Goal: Obtain resource: Download file/media

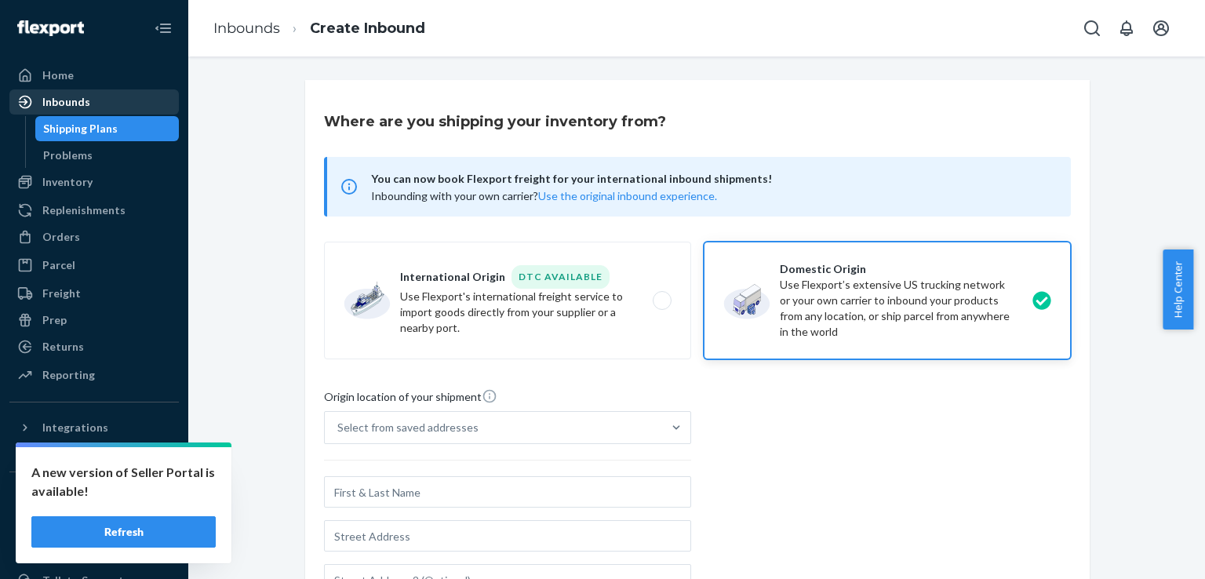
scroll to position [195, 0]
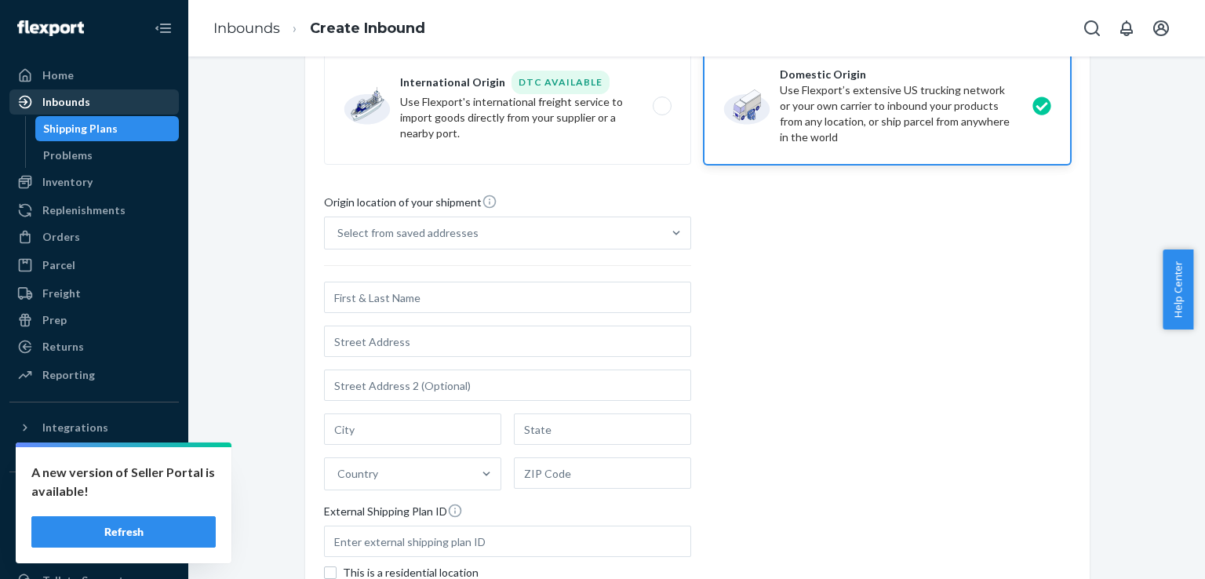
click at [107, 104] on div "Inbounds" at bounding box center [94, 102] width 166 height 22
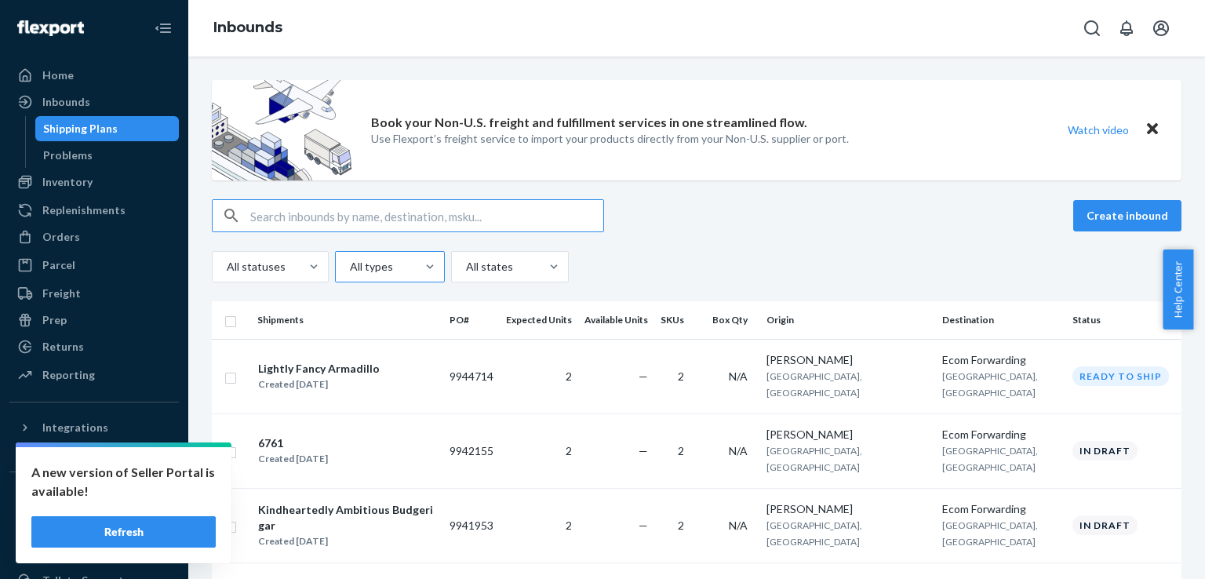
scroll to position [100, 0]
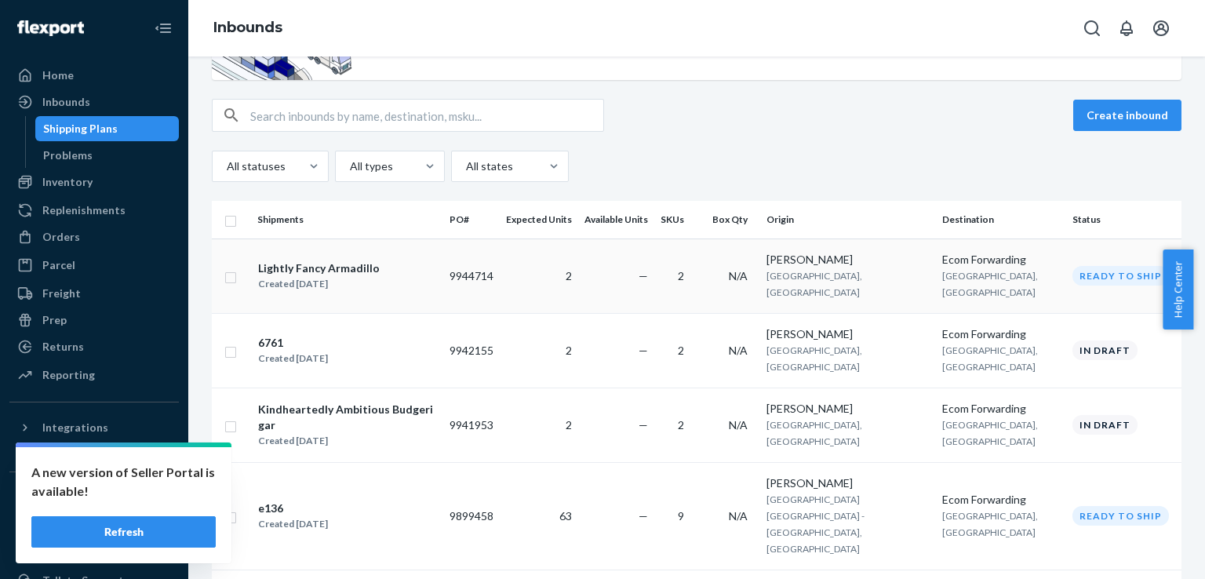
click at [342, 277] on div "Created [DATE]" at bounding box center [319, 284] width 122 height 16
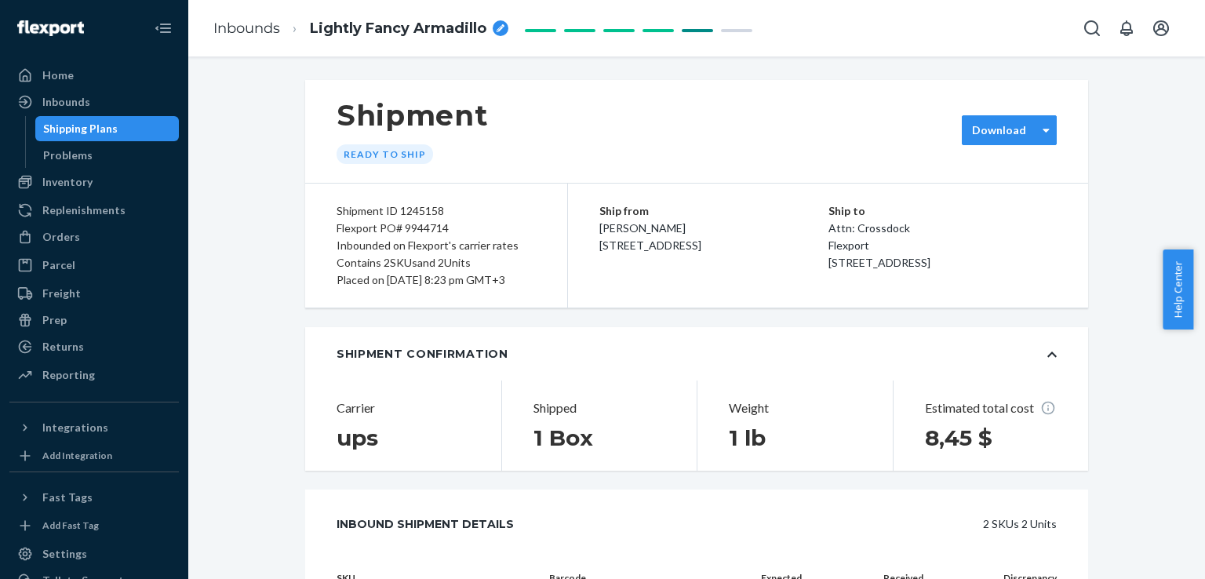
click at [1017, 120] on div "Download" at bounding box center [1009, 130] width 95 height 30
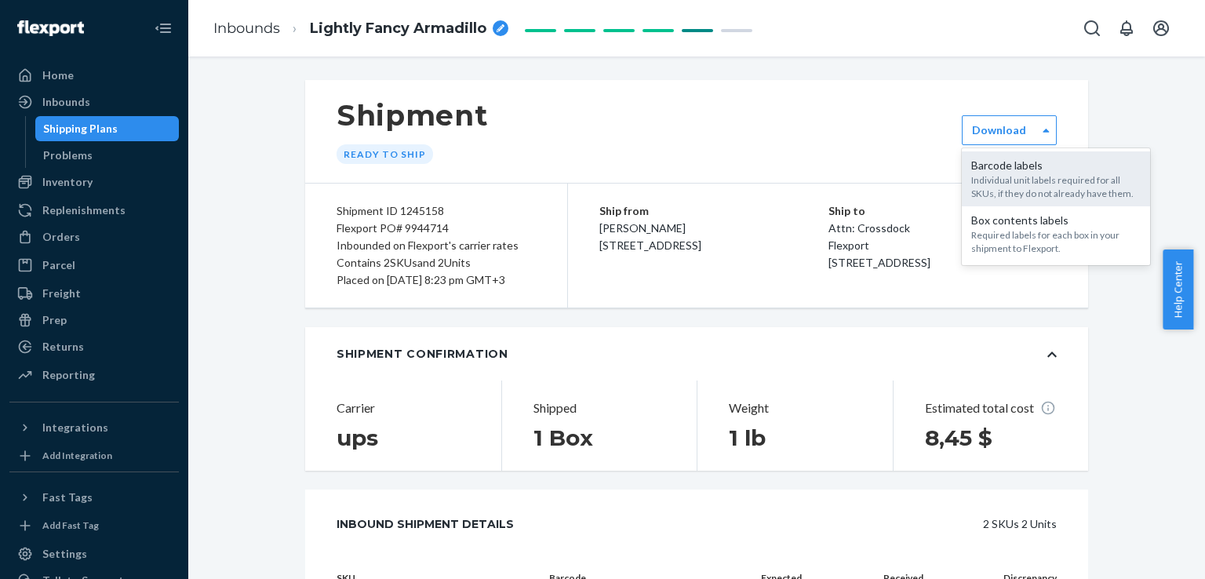
click at [1095, 189] on div "Individual unit labels required for all SKUs, if they do not already have them." at bounding box center [1055, 186] width 169 height 27
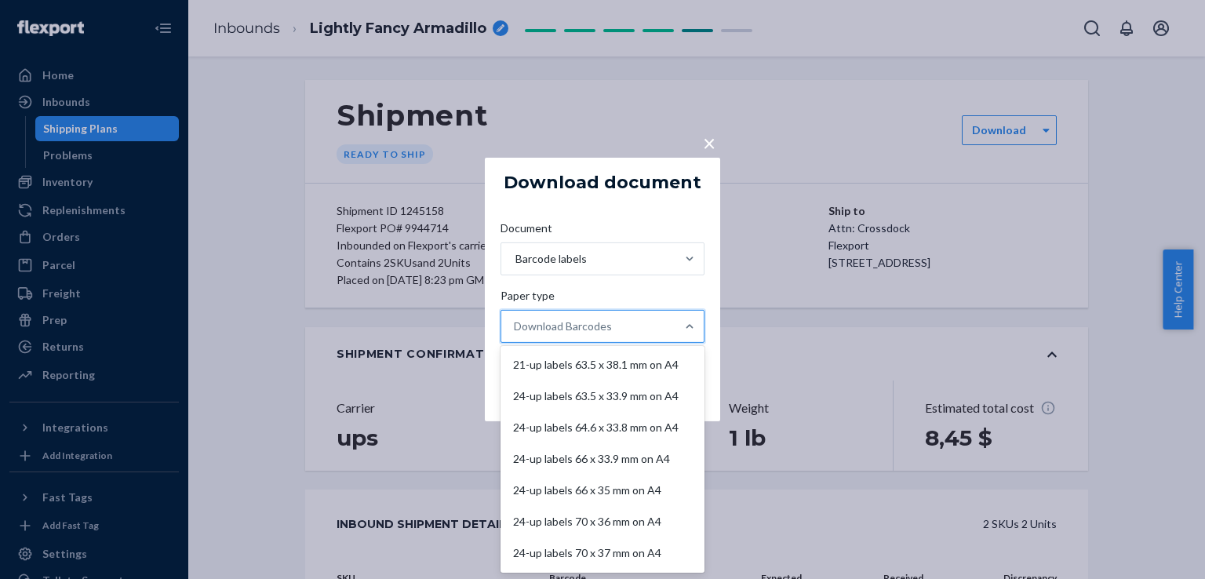
click at [602, 320] on div "Download Barcodes" at bounding box center [563, 326] width 98 height 16
click at [515, 320] on input "Paper type option 21-up labels 63.5 x 38.1 mm on A4 focused, 1 of 11. 11 result…" at bounding box center [515, 326] width 2 height 16
click at [612, 349] on div "21-up labels 63.5 x 38.1 mm on A4" at bounding box center [603, 364] width 198 height 31
click at [515, 334] on input "Paper type option 21-up labels 63.5 x 38.1 mm on A4 focused, 1 of 11. 11 result…" at bounding box center [515, 326] width 2 height 16
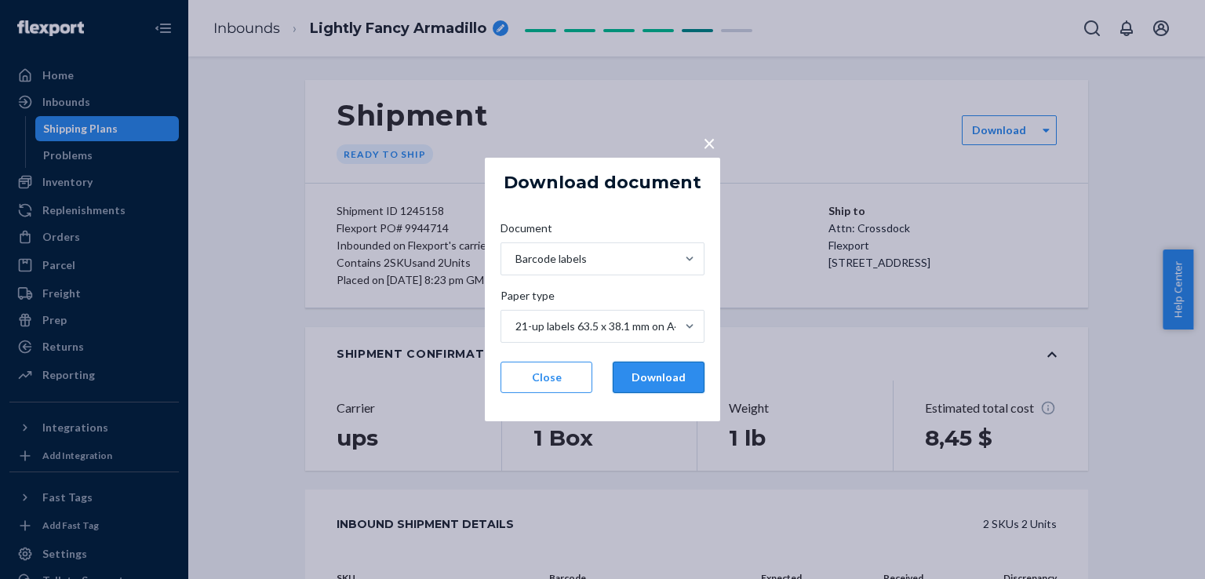
click at [645, 381] on button "Download" at bounding box center [659, 377] width 92 height 31
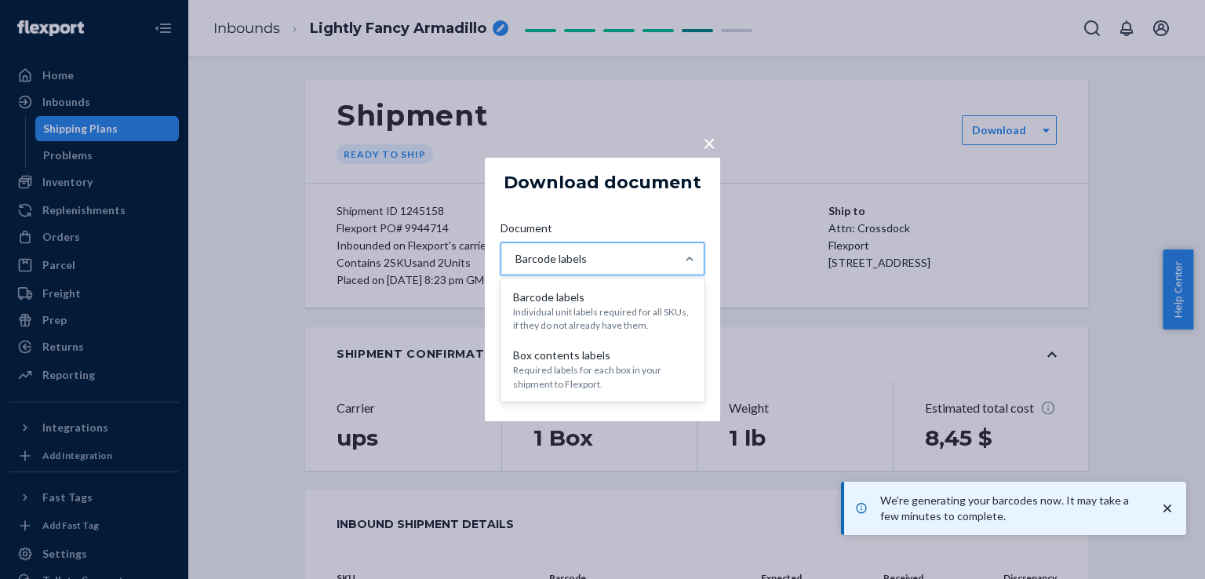
click at [634, 255] on div "Barcode labels" at bounding box center [588, 258] width 174 height 31
click at [515, 255] on input "Document option [object Object] focused, 1 of 2. 2 results available. Use Up an…" at bounding box center [515, 259] width 2 height 16
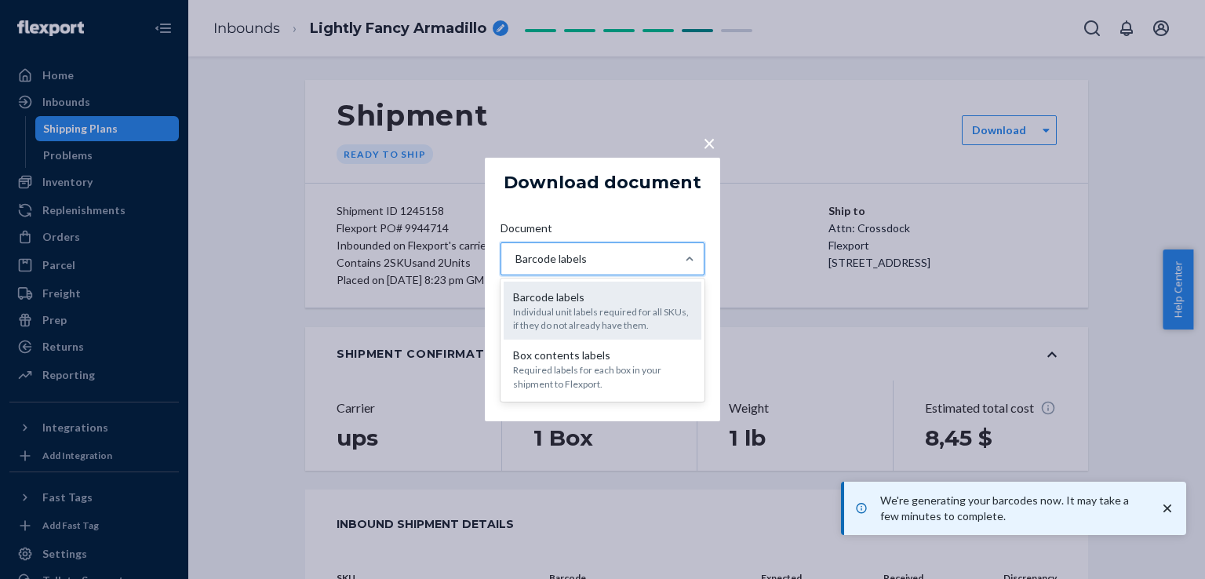
click at [637, 302] on div "Barcode labels" at bounding box center [602, 297] width 179 height 16
click at [515, 267] on input "Document option [object Object] focused, 1 of 2. 2 results available. Use Up an…" at bounding box center [515, 259] width 2 height 16
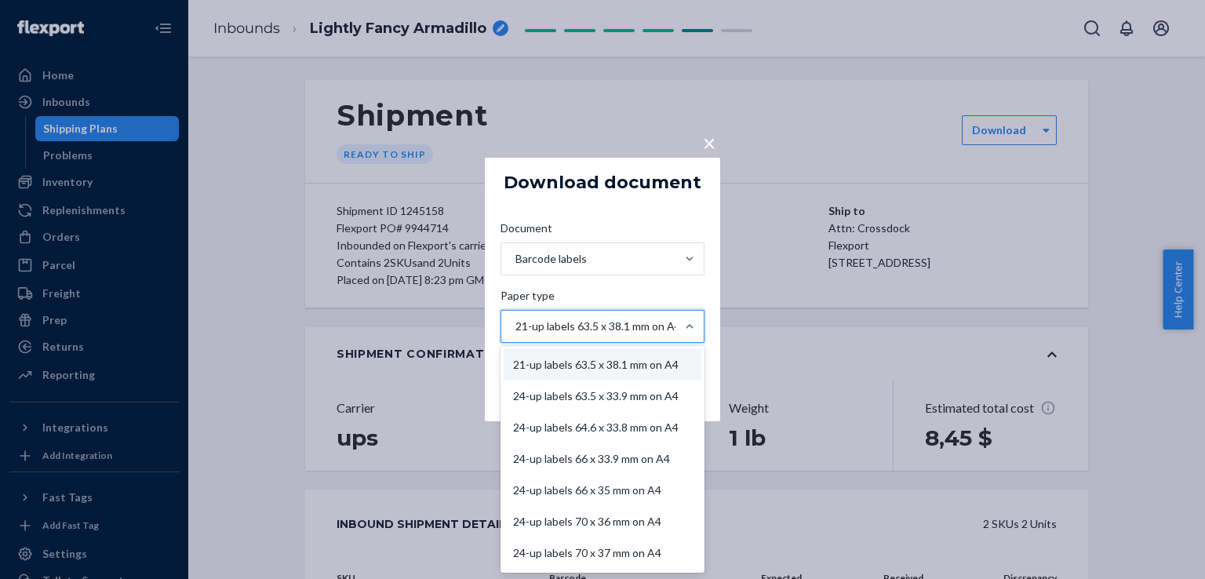
click at [624, 323] on div "21-up labels 63.5 x 38.1 mm on A4" at bounding box center [598, 326] width 166 height 16
click at [515, 323] on input "Paper type option 21-up labels 63.5 x 38.1 mm on A4, selected. option 21-up lab…" at bounding box center [515, 326] width 2 height 16
click at [603, 497] on div "30-up labels 1" x 2-5/8" on US Letter" at bounding box center [603, 490] width 198 height 31
click at [515, 334] on input "Paper type option 21-up labels 63.5 x 38.1 mm on A4, selected. option 30-up lab…" at bounding box center [515, 326] width 2 height 16
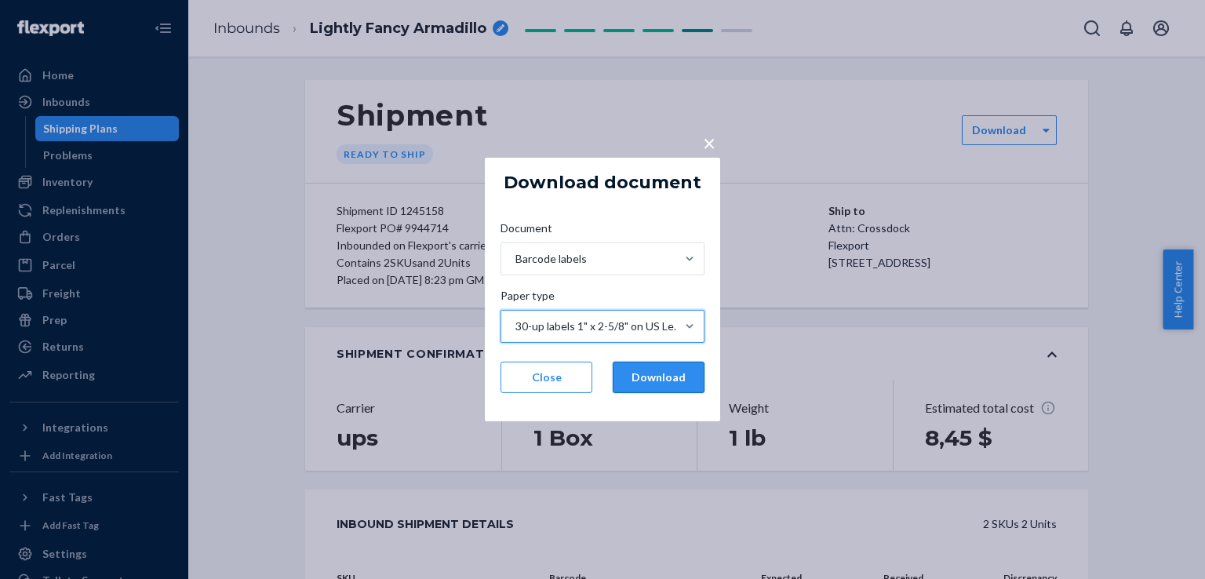
click at [646, 377] on button "Download" at bounding box center [659, 377] width 92 height 31
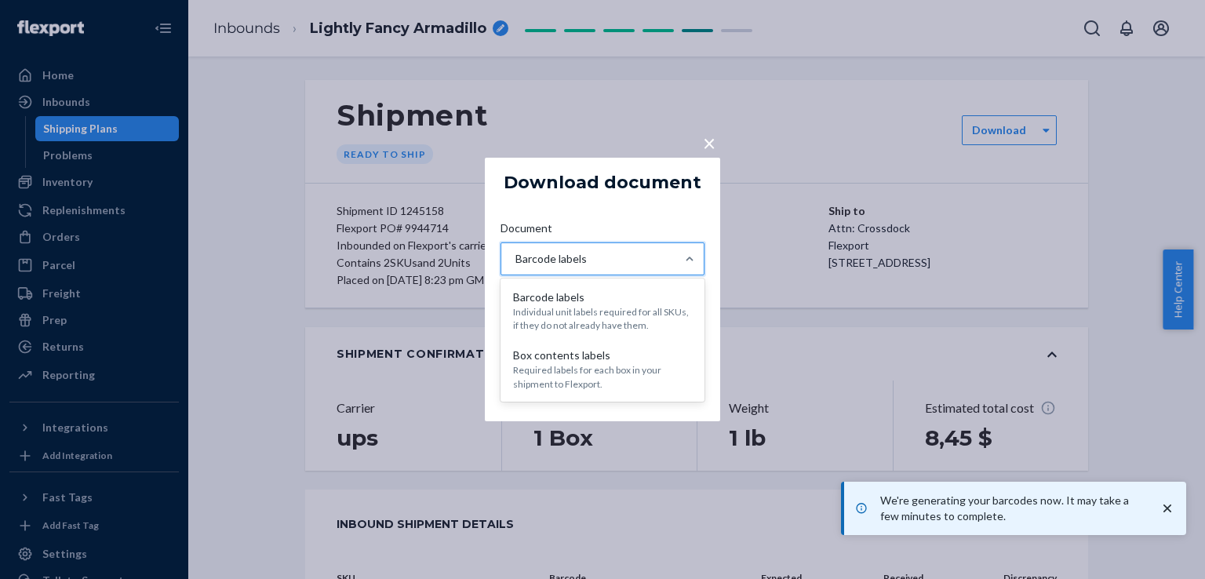
click at [612, 264] on div "Barcode labels" at bounding box center [588, 258] width 174 height 31
click at [515, 264] on input "Document option [object Object], selected. option [object Object] focused, 0 of…" at bounding box center [515, 259] width 2 height 16
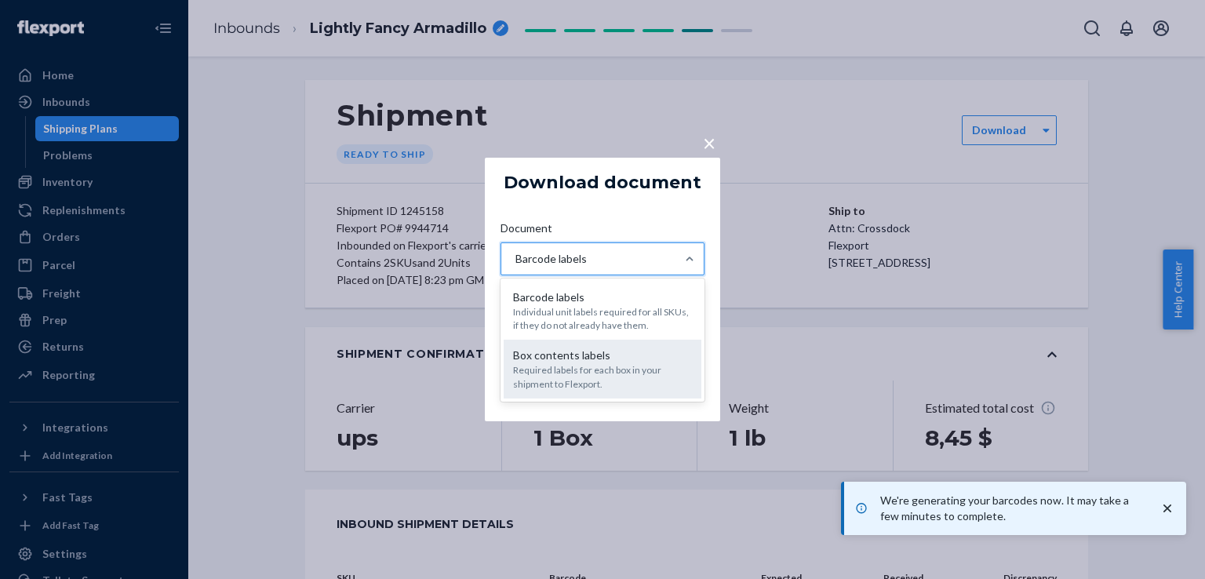
click at [609, 365] on div "Required labels for each box in your shipment to Flexport." at bounding box center [602, 376] width 179 height 27
click at [515, 267] on input "Document option [object Object], selected. option [object Object] focused, 0 of…" at bounding box center [515, 259] width 2 height 16
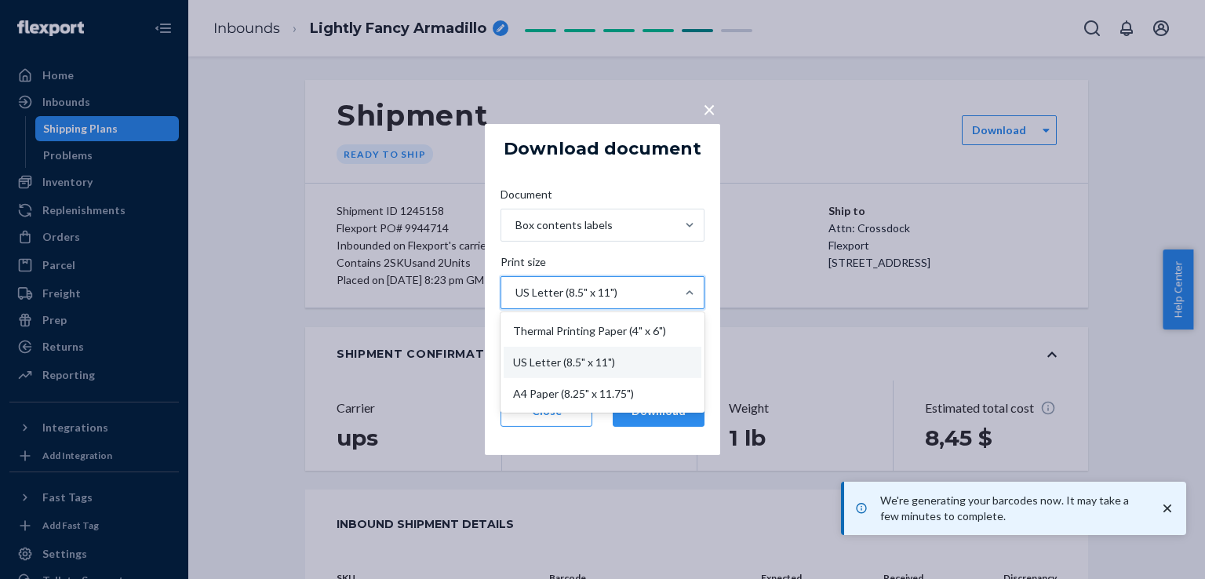
click at [632, 289] on div "US Letter (8.5" x 11")" at bounding box center [588, 292] width 174 height 31
click at [515, 289] on input "Print size option US Letter (8.5" x 11") focused, 2 of 3. 3 results available. …" at bounding box center [515, 293] width 2 height 16
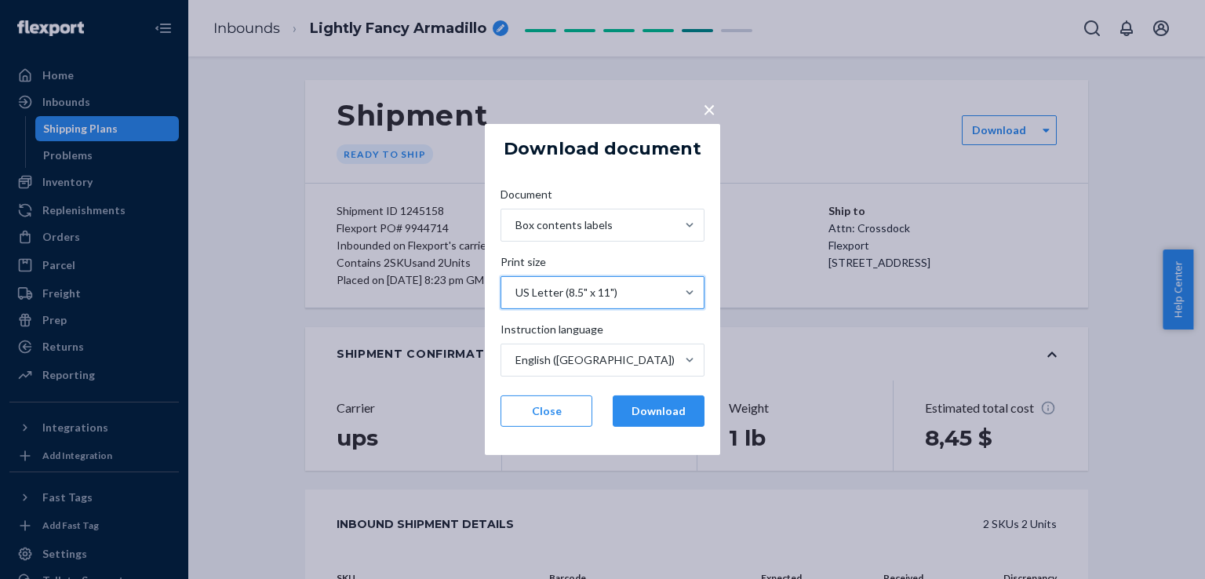
click at [632, 289] on div "US Letter (8.5" x 11")" at bounding box center [588, 292] width 174 height 31
click at [515, 289] on input "Print size 0 results available. Select is focused ,type to refine list, press D…" at bounding box center [515, 293] width 2 height 16
click at [627, 411] on button "Download" at bounding box center [659, 410] width 92 height 31
click at [614, 294] on div "US Letter (8.5" x 11")" at bounding box center [566, 293] width 102 height 16
click at [515, 294] on input "Print size option Thermal Printing Paper (4" x 6") focused, 0 of 3. 3 results a…" at bounding box center [515, 293] width 2 height 16
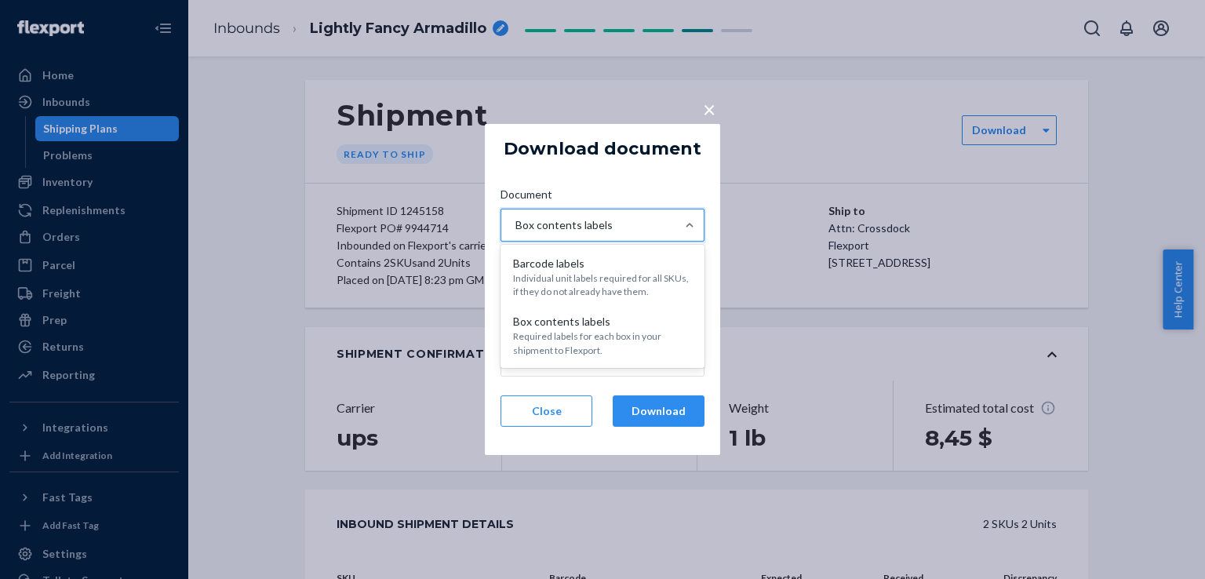
click at [657, 236] on div "Box contents labels" at bounding box center [588, 224] width 174 height 31
click at [515, 233] on input "Document option [object Object], selected. option [object Object] focused, 1 of…" at bounding box center [515, 225] width 2 height 16
click at [657, 236] on div "Box contents labels" at bounding box center [588, 224] width 174 height 31
click at [515, 233] on input "Document option [object Object], selected. 0 results available. Select is focus…" at bounding box center [515, 225] width 2 height 16
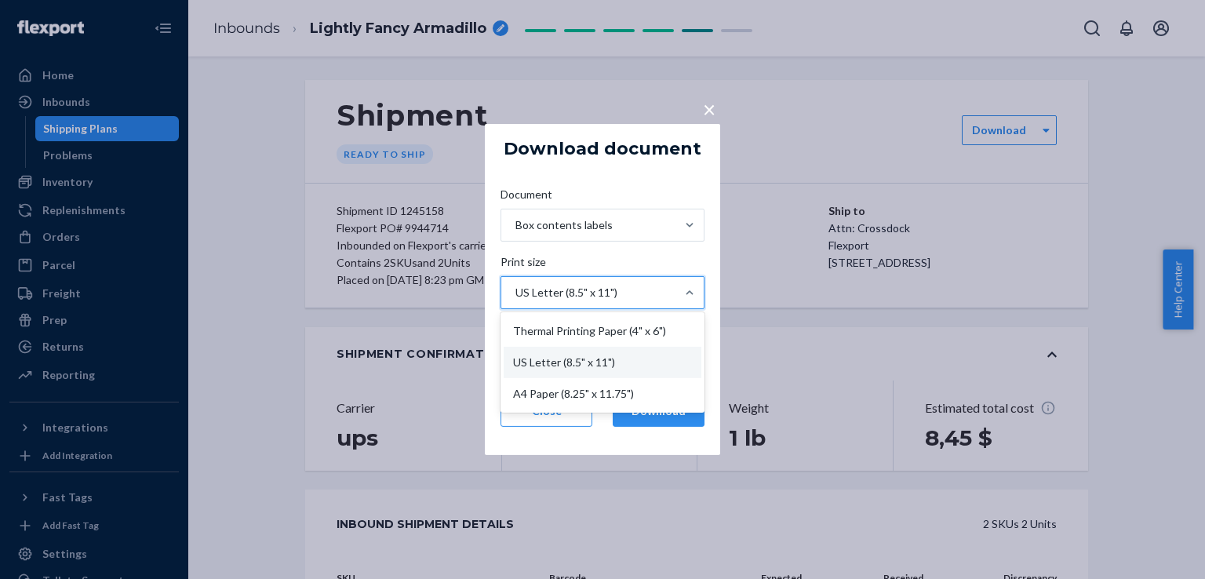
click at [642, 286] on div "US Letter (8.5" x 11")" at bounding box center [588, 292] width 174 height 31
click at [515, 286] on input "Print size option Thermal Printing Paper (4" x 6") focused, 0 of 3. 3 results a…" at bounding box center [515, 293] width 2 height 16
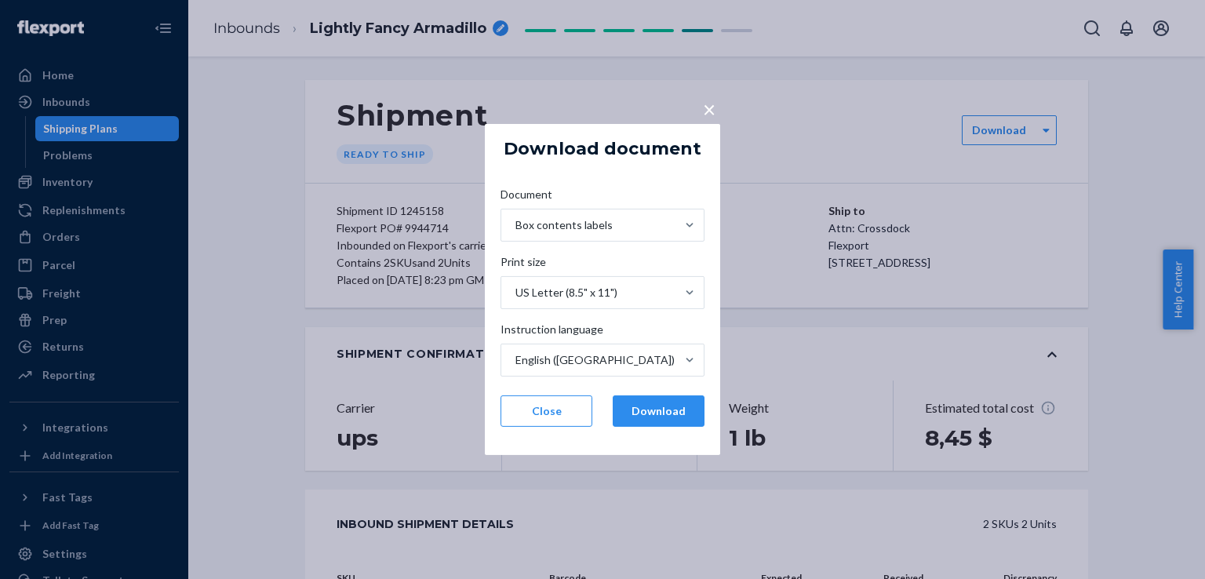
click at [681, 246] on div "Box contents labels" at bounding box center [602, 231] width 204 height 45
click at [515, 233] on input "Document Box contents labels" at bounding box center [515, 225] width 2 height 16
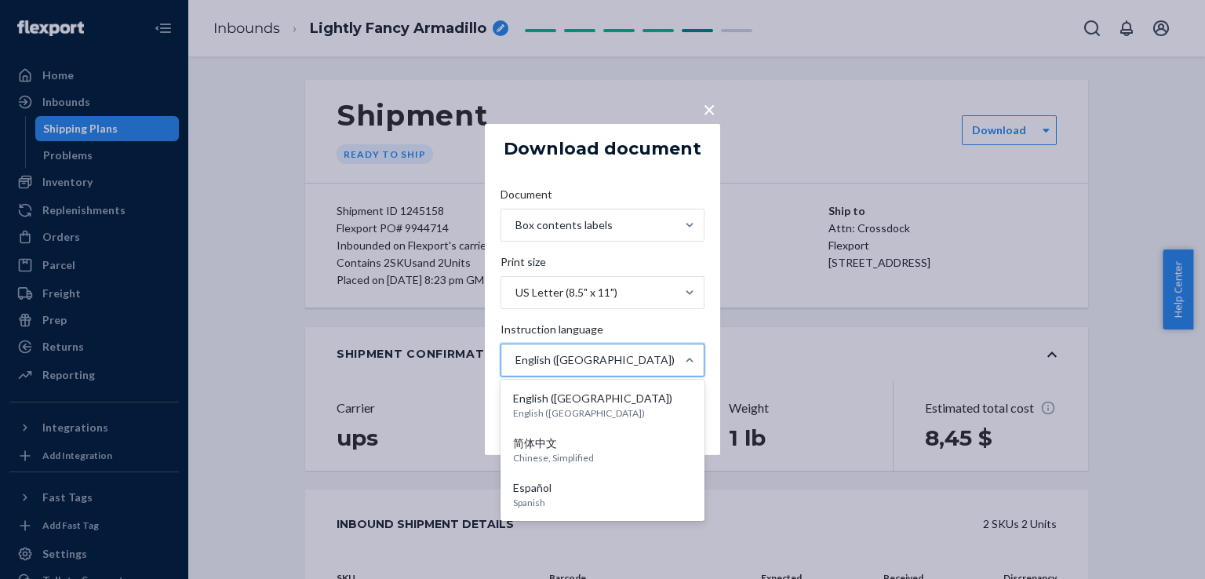
click at [646, 345] on div "English (US)" at bounding box center [588, 359] width 174 height 31
click at [515, 352] on input "Instruction language option [object Object] focused, 1 of 3. 3 results availabl…" at bounding box center [515, 360] width 2 height 16
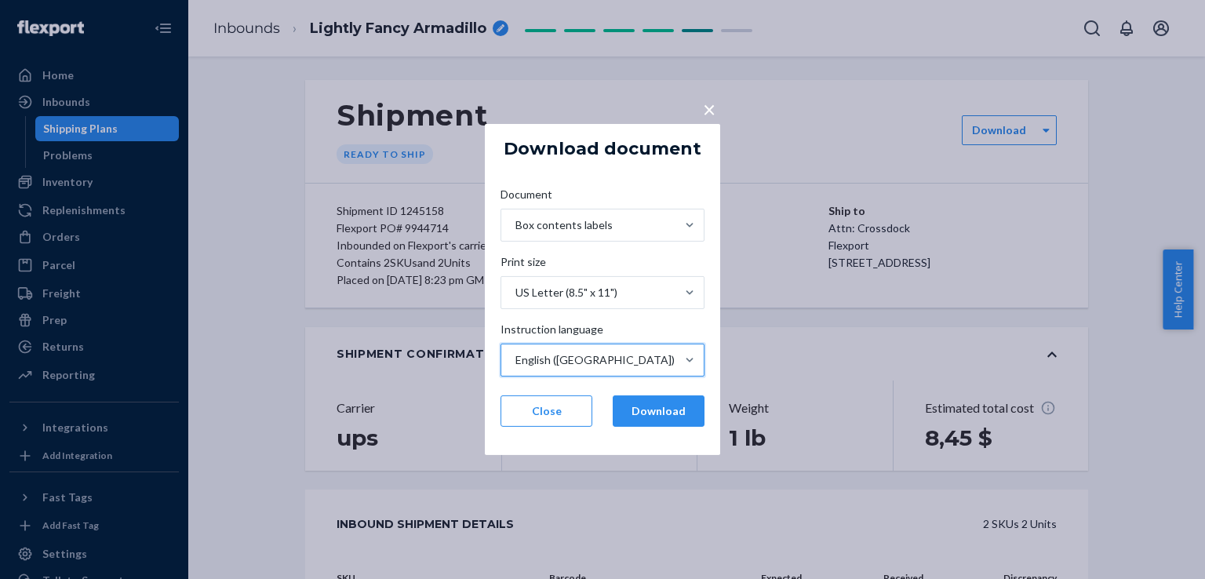
click at [646, 345] on div "English (US)" at bounding box center [588, 359] width 174 height 31
click at [515, 352] on input "Instruction language 0 results available. Select is focused ,type to refine lis…" at bounding box center [515, 360] width 2 height 16
click at [637, 425] on button "Download" at bounding box center [659, 410] width 92 height 31
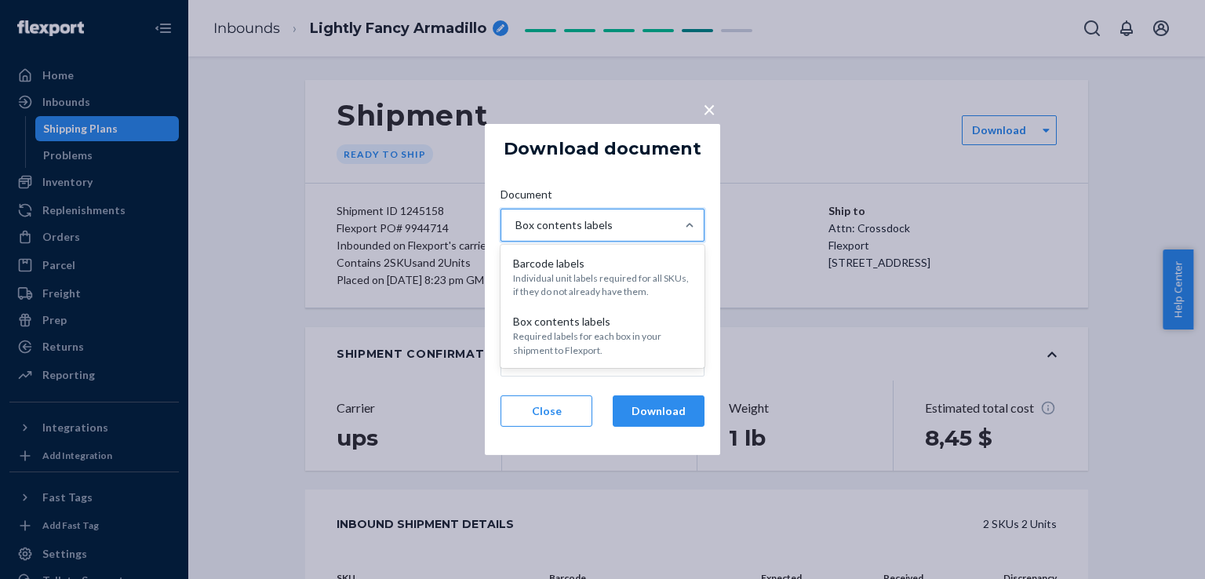
click at [668, 237] on div "Box contents labels" at bounding box center [588, 224] width 174 height 31
click at [515, 233] on input "Document option [object Object], selected. option [object Object] focused, 0 of…" at bounding box center [515, 225] width 2 height 16
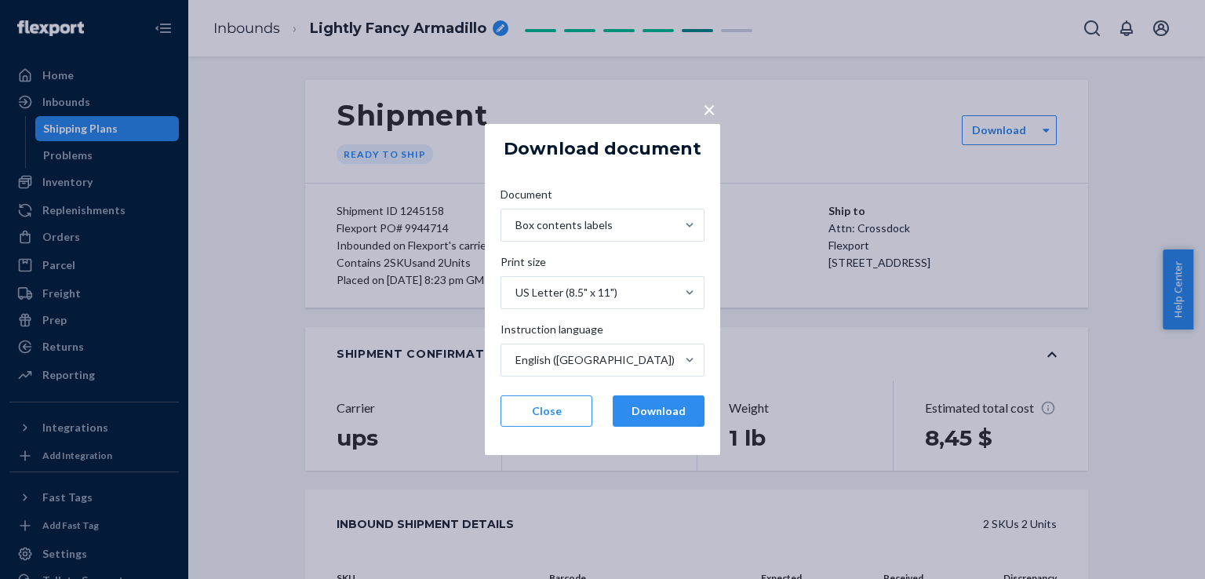
click at [656, 183] on div "Document Box contents labels Print size US Letter (8.5" x 11") Instruction lang…" at bounding box center [602, 306] width 229 height 265
click at [704, 114] on span "×" at bounding box center [709, 109] width 13 height 27
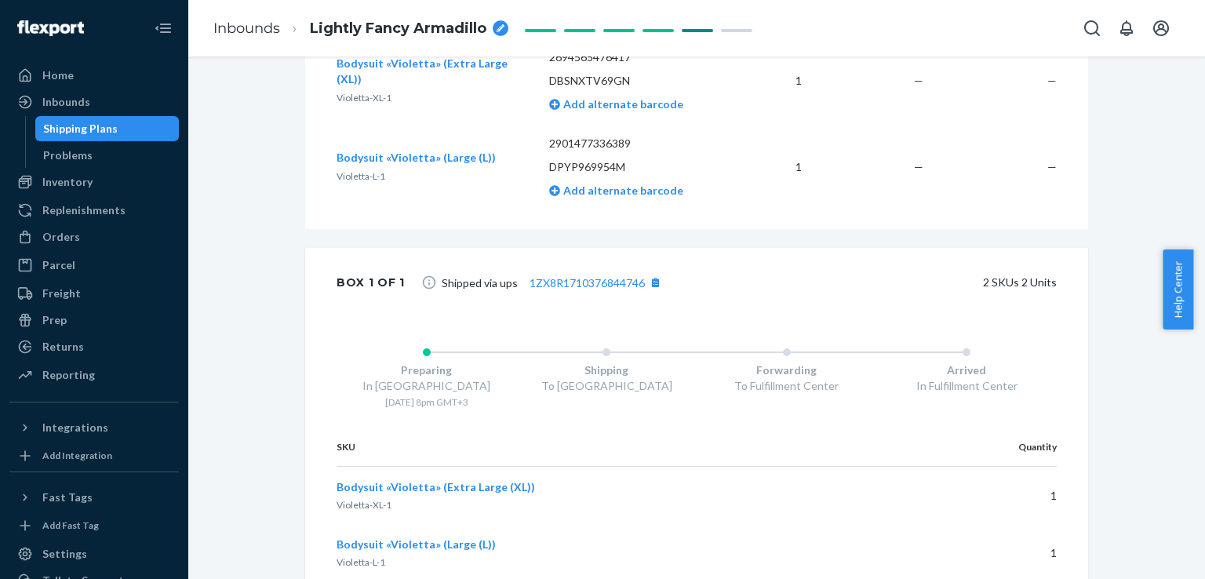
scroll to position [0, 0]
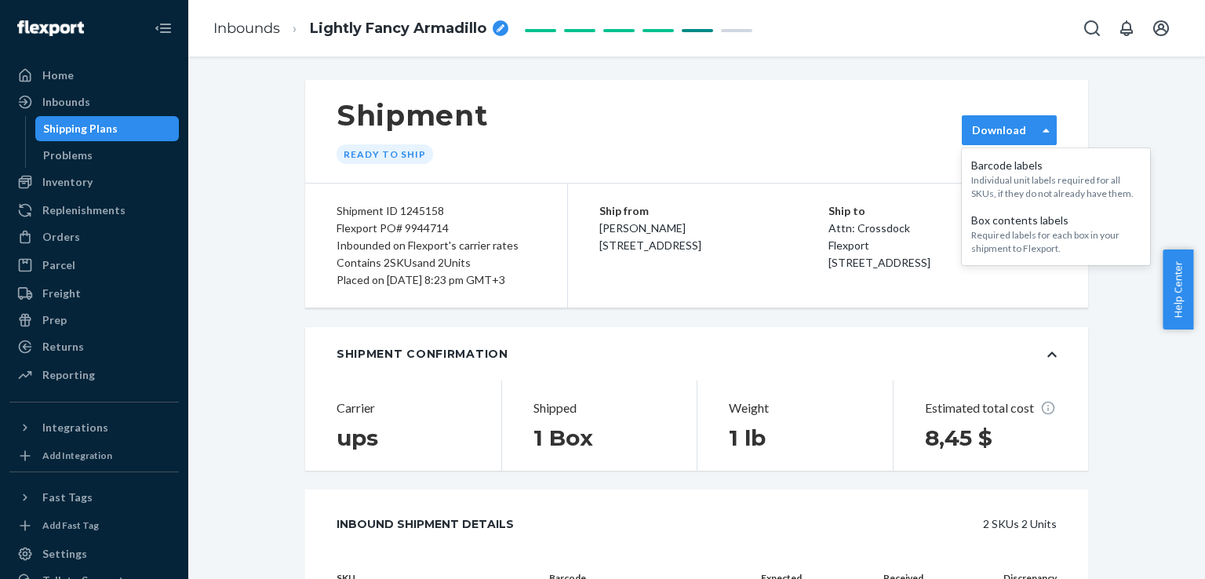
click at [1013, 117] on div "Download" at bounding box center [1009, 130] width 95 height 30
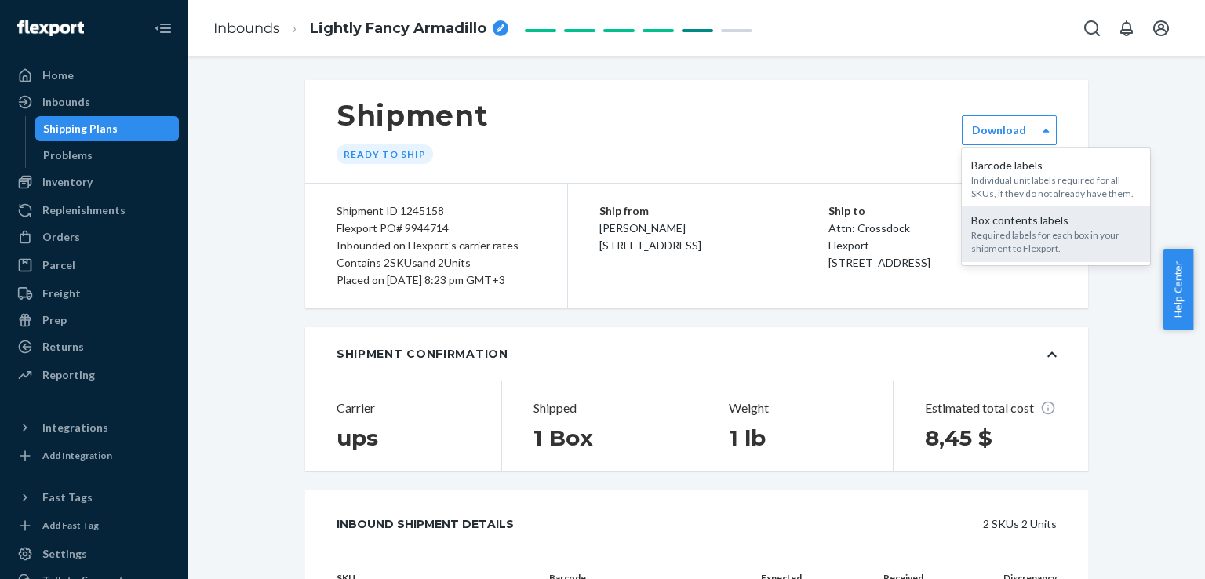
click at [1006, 250] on div "Required labels for each box in your shipment to Flexport." at bounding box center [1055, 241] width 169 height 27
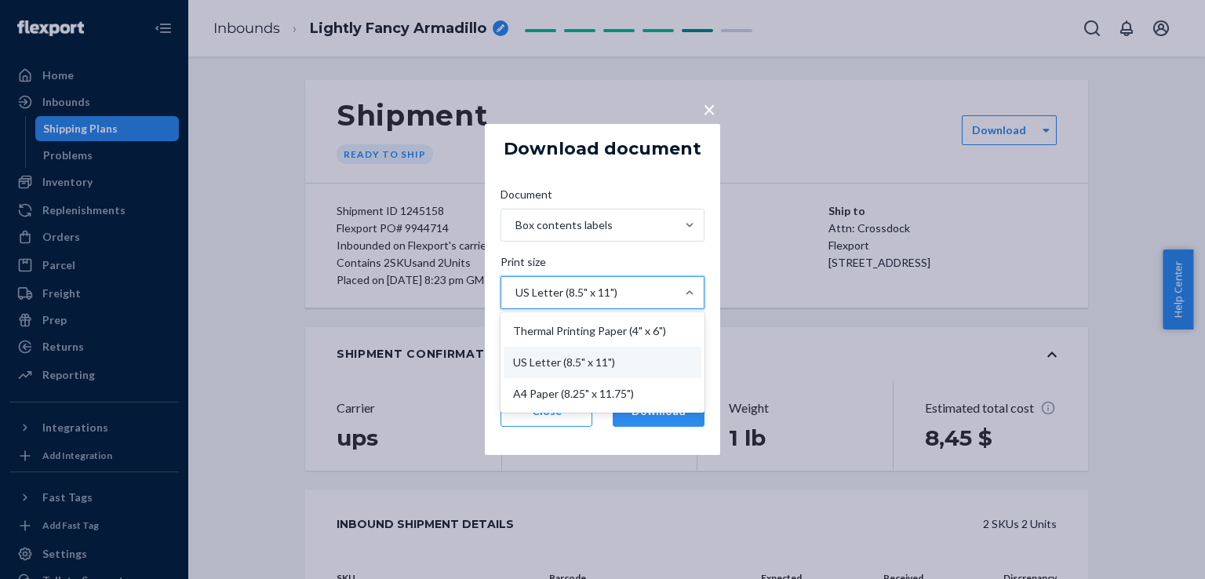
click at [660, 290] on div "US Letter (8.5" x 11")" at bounding box center [588, 292] width 174 height 31
click at [515, 290] on input "Print size option US Letter (8.5" x 11") focused, 2 of 3. 3 results available. …" at bounding box center [515, 293] width 2 height 16
click at [610, 339] on div "Thermal Printing Paper (4" x 6")" at bounding box center [603, 330] width 198 height 31
click at [515, 300] on input "Print size option Thermal Printing Paper (4" x 6") focused, 1 of 3. 3 results a…" at bounding box center [515, 293] width 2 height 16
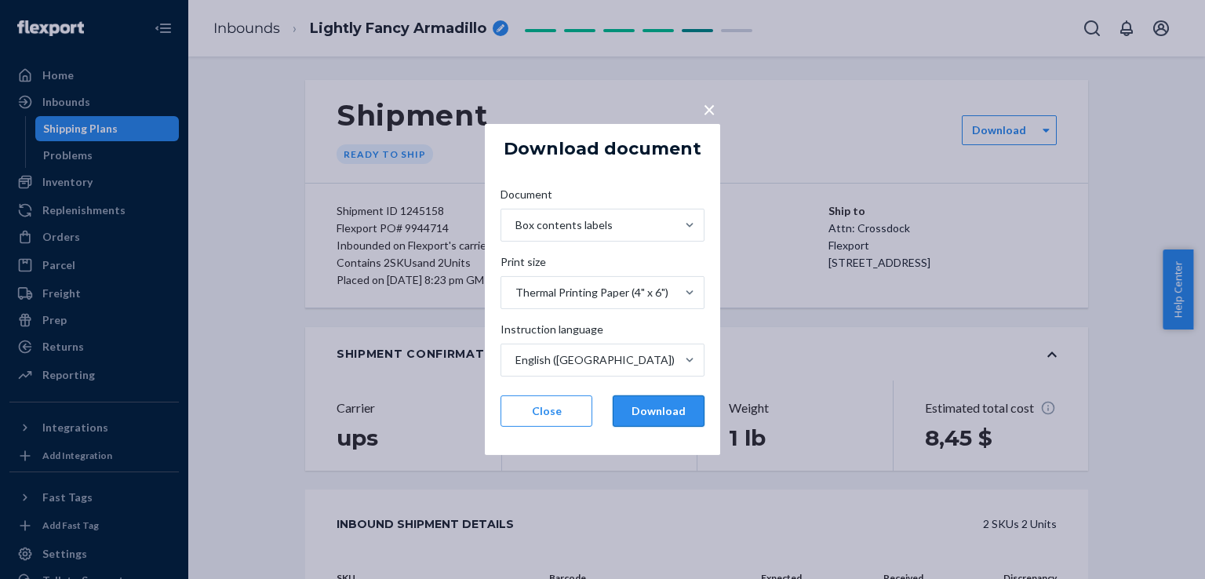
click at [649, 409] on button "Download" at bounding box center [659, 410] width 92 height 31
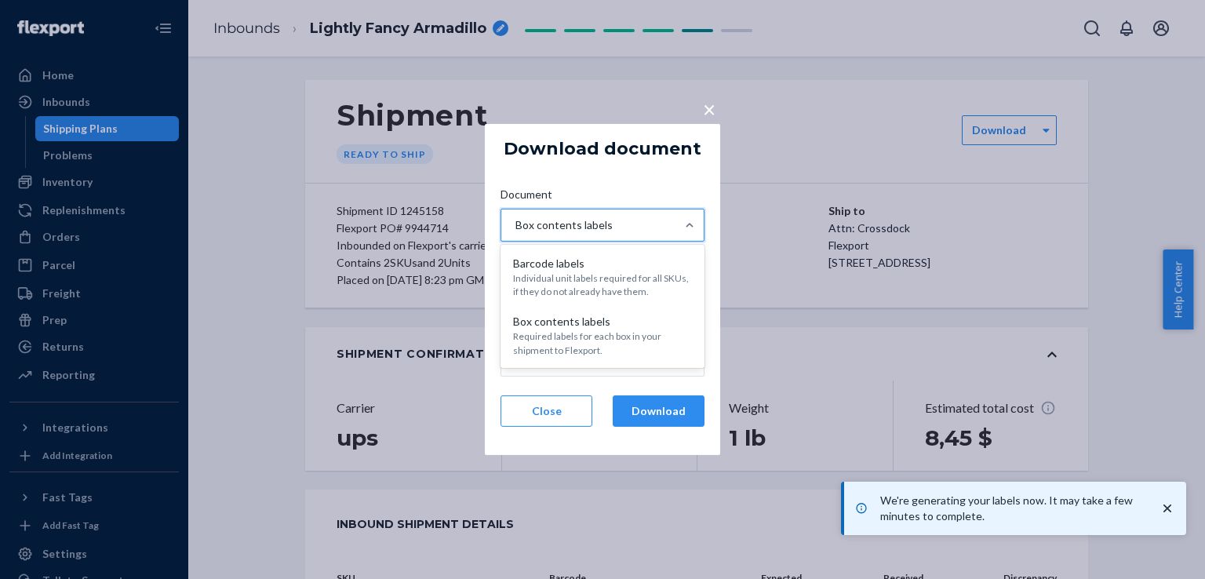
click at [613, 231] on div "Box contents labels" at bounding box center [588, 224] width 174 height 31
click at [515, 231] on input "Document option [object Object] focused, 1 of 2. 2 results available. Use Up an…" at bounding box center [515, 225] width 2 height 16
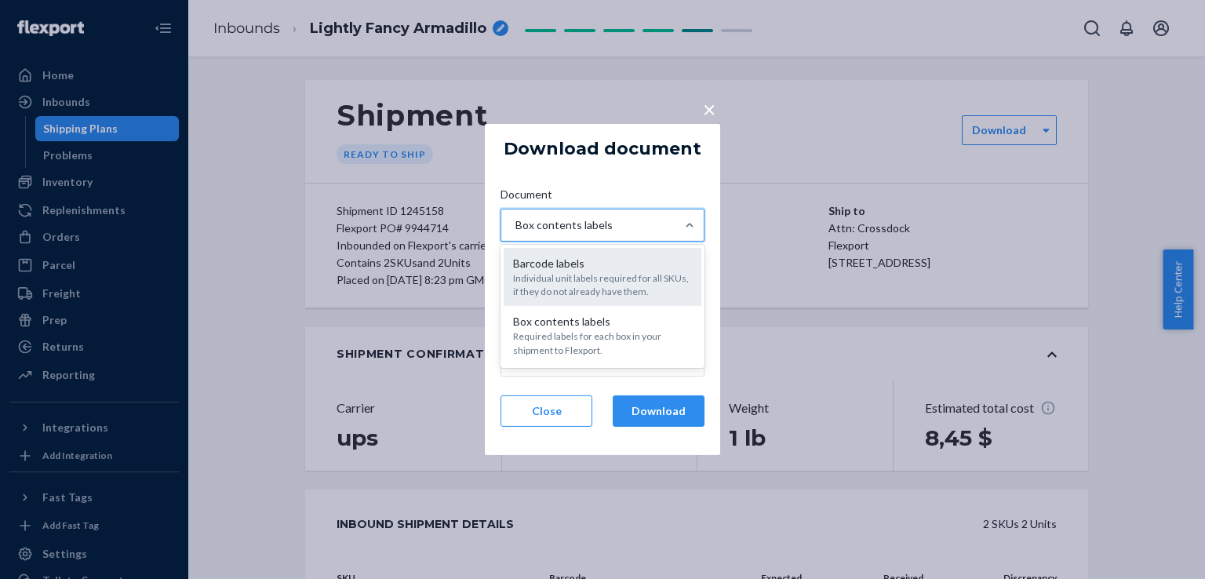
click at [610, 294] on div "Individual unit labels required for all SKUs, if they do not already have them." at bounding box center [602, 284] width 179 height 27
click at [515, 233] on input "Document option [object Object] focused, 1 of 2. 2 results available. Use Up an…" at bounding box center [515, 225] width 2 height 16
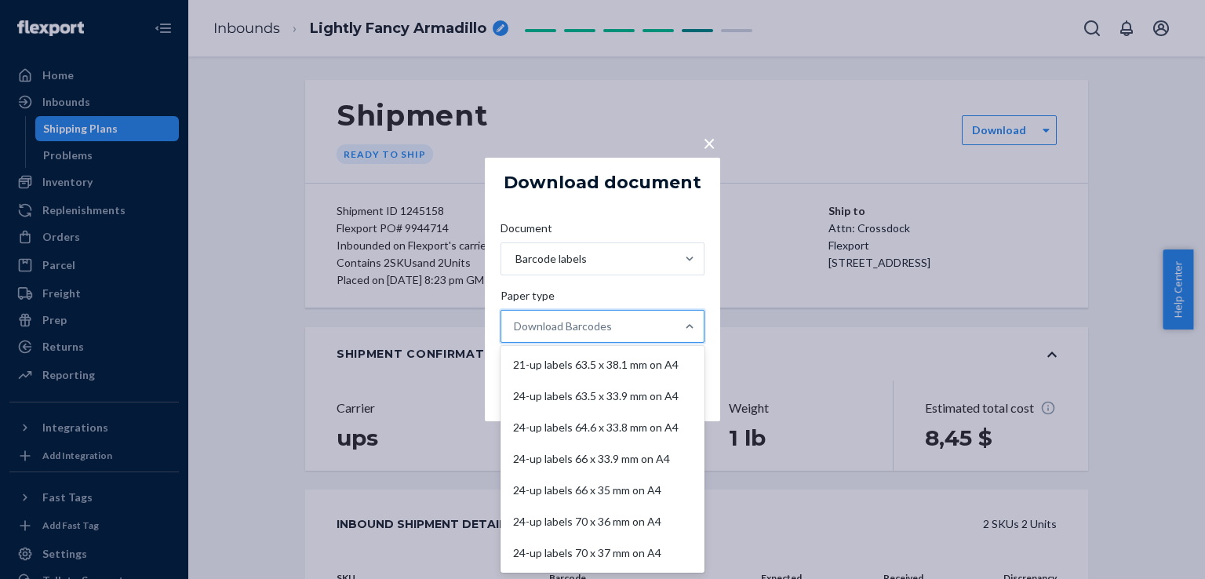
click at [637, 329] on div "Download Barcodes" at bounding box center [588, 326] width 174 height 31
click at [515, 329] on input "Paper type option 21-up labels 63.5 x 38.1 mm on A4 focused, 1 of 11. 11 result…" at bounding box center [515, 326] width 2 height 16
click at [604, 500] on div "30-up labels 1" x 2-5/8" on US Letter" at bounding box center [603, 490] width 198 height 31
click at [515, 334] on input "Paper type option 30-up labels 1" x 2-5/8" on US Letter focused, 9 of 11. 11 re…" at bounding box center [515, 326] width 2 height 16
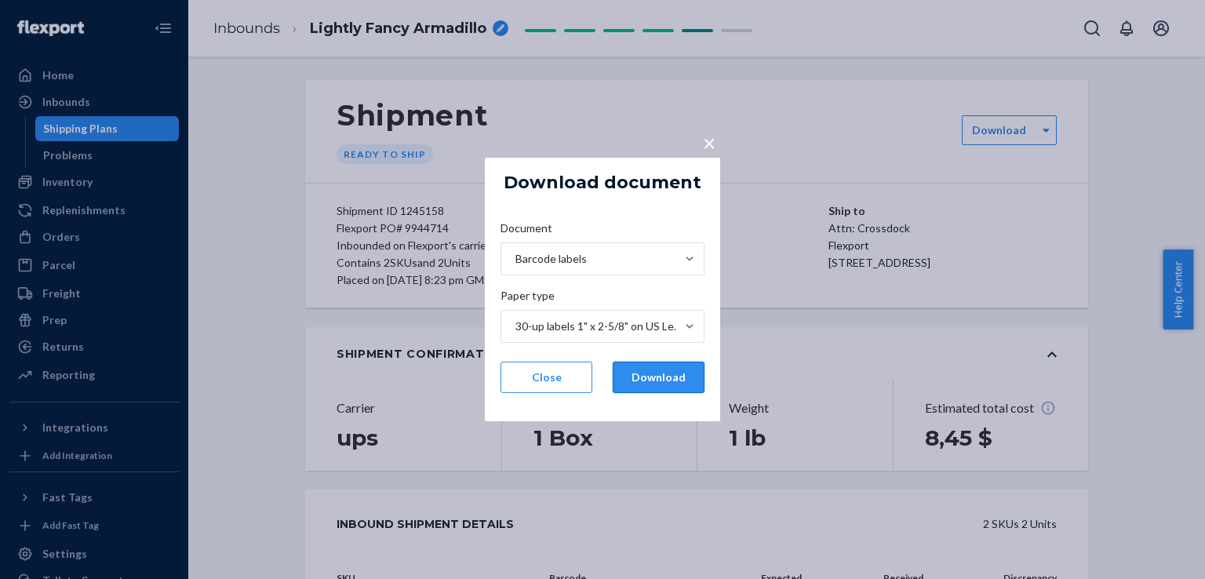
click at [668, 362] on button "Download" at bounding box center [659, 377] width 92 height 31
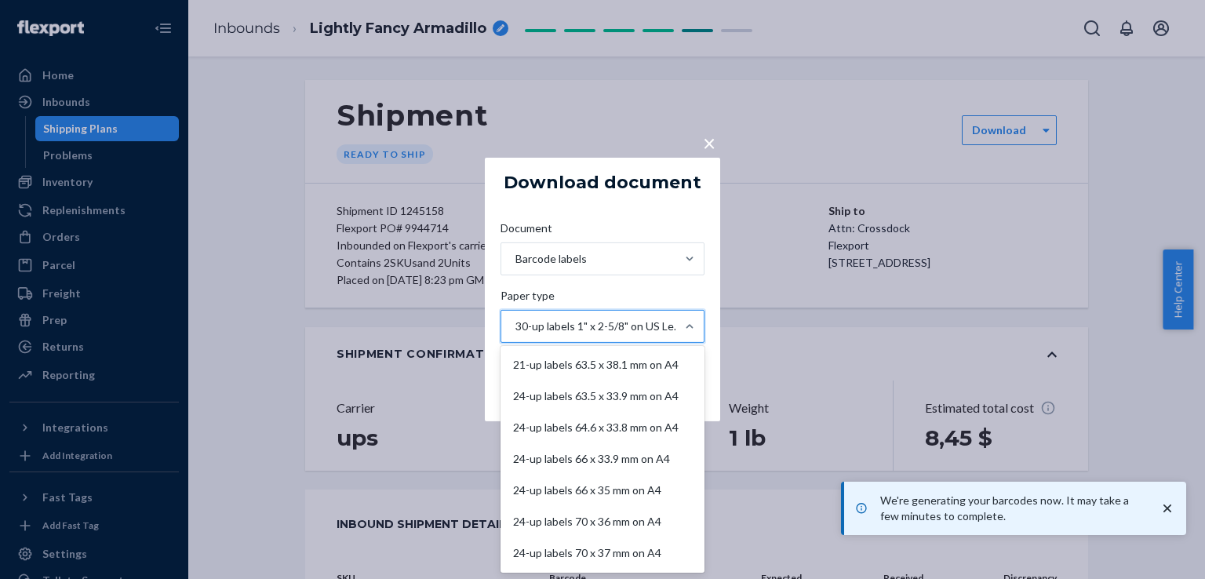
scroll to position [82, 0]
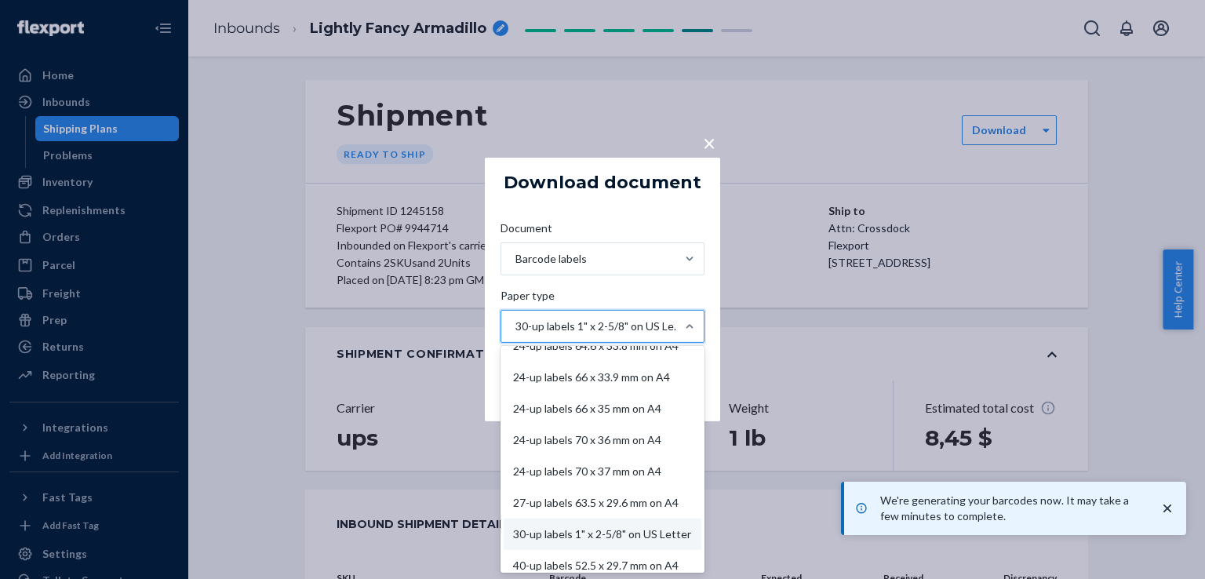
click at [646, 325] on div "30-up labels 1" x 2-5/8" on US Letter" at bounding box center [599, 326] width 168 height 16
click at [515, 325] on input "Paper type option 30-up labels 1" x 2-5/8" on US Letter, selected. option 30-up…" at bounding box center [515, 326] width 2 height 16
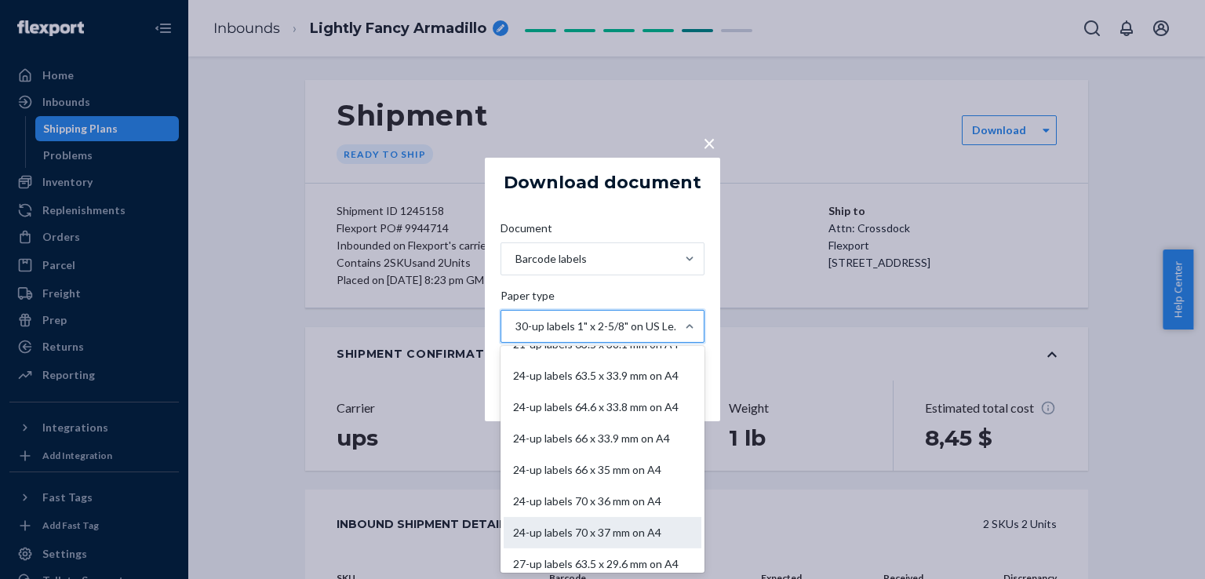
scroll to position [0, 0]
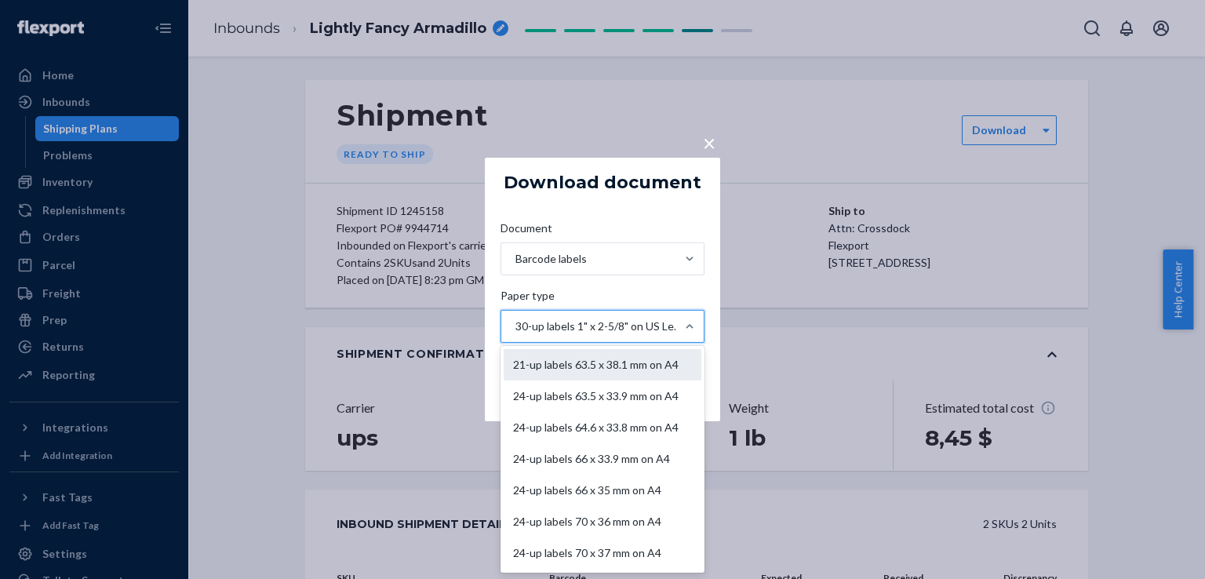
click at [604, 369] on div "21-up labels 63.5 x 38.1 mm on A4" at bounding box center [603, 364] width 198 height 31
click at [515, 334] on input "Paper type option 30-up labels 1" x 2-5/8" on US Letter, selected. option 21-up…" at bounding box center [515, 326] width 2 height 16
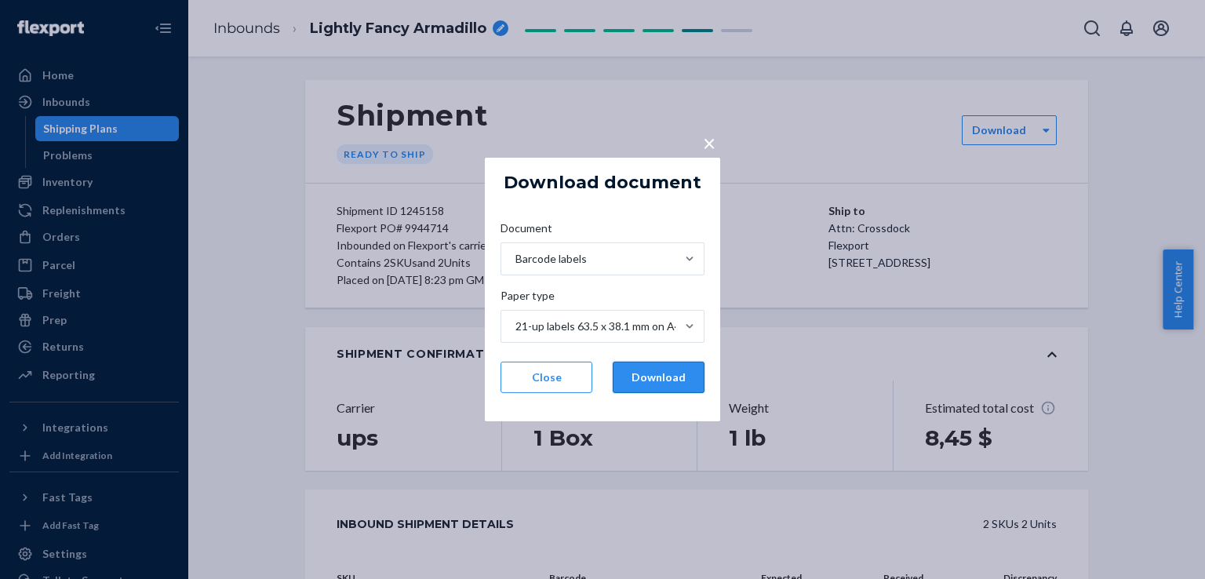
click at [664, 377] on button "Download" at bounding box center [659, 377] width 92 height 31
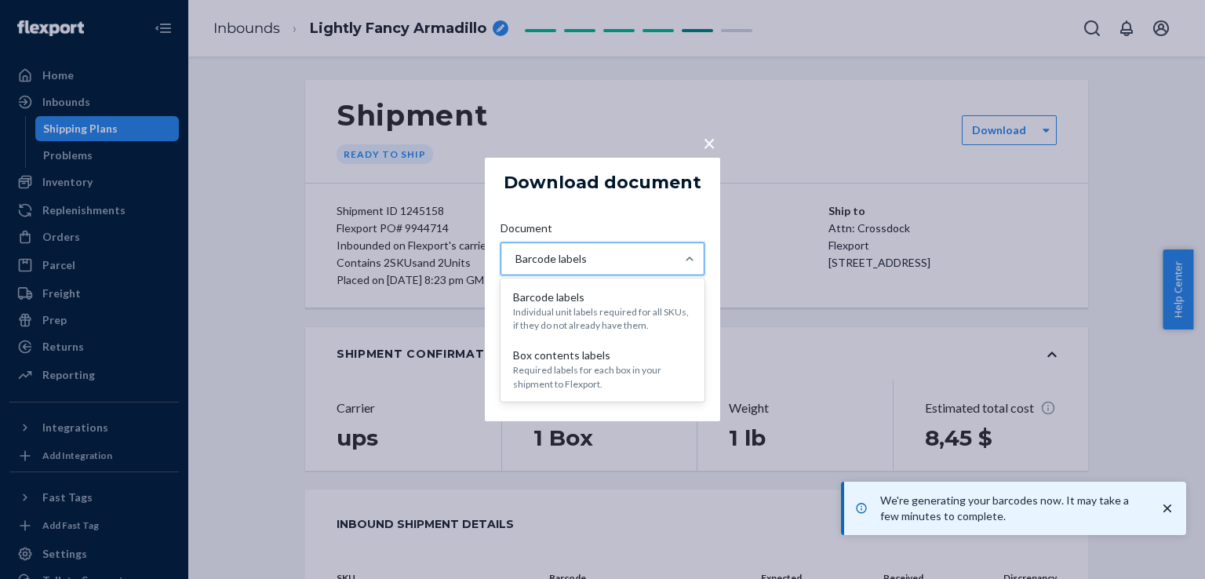
click at [648, 243] on div "Barcode labels" at bounding box center [588, 258] width 174 height 31
click at [515, 251] on input "Document option [object Object], selected. option [object Object] focused, 1 of…" at bounding box center [515, 259] width 2 height 16
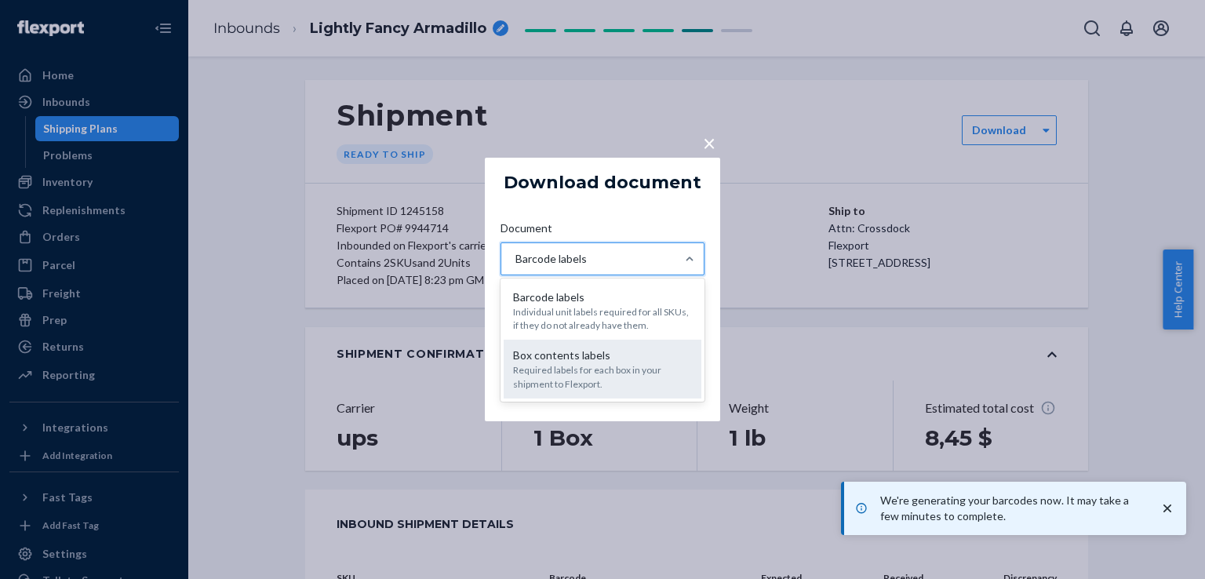
click at [649, 360] on div "Box contents labels" at bounding box center [602, 355] width 179 height 16
click at [515, 267] on input "Document option [object Object], selected. option [object Object] focused, 2 of…" at bounding box center [515, 259] width 2 height 16
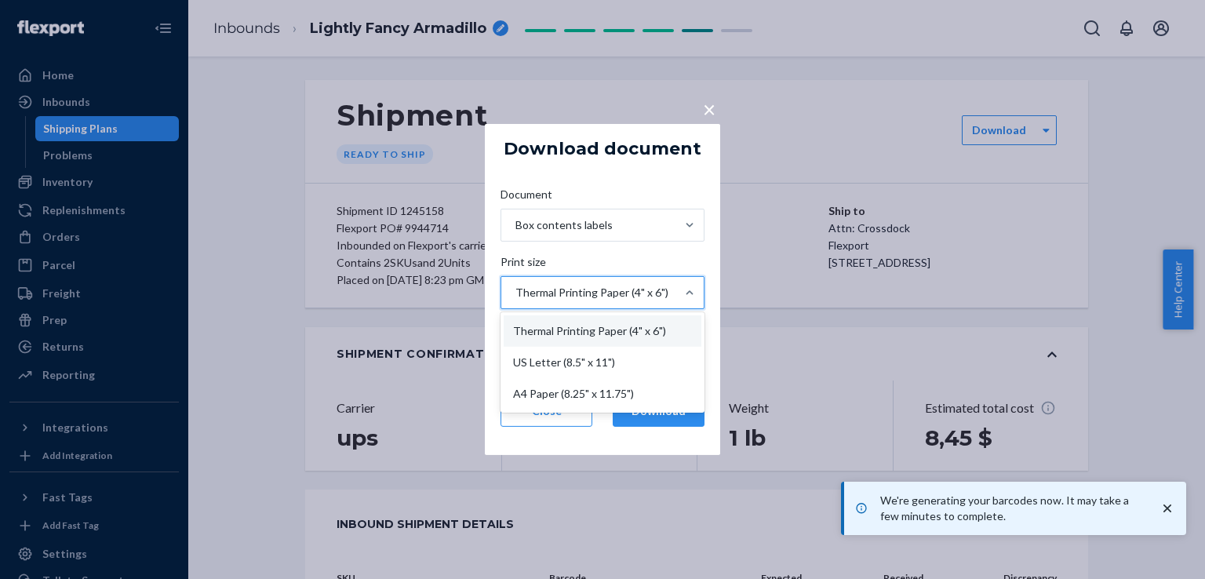
click at [674, 295] on div "Thermal Printing Paper (4" x 6")" at bounding box center [588, 292] width 174 height 31
click at [515, 295] on input "Print size option Thermal Printing Paper (4" x 6") focused, 1 of 3. 3 results a…" at bounding box center [515, 293] width 2 height 16
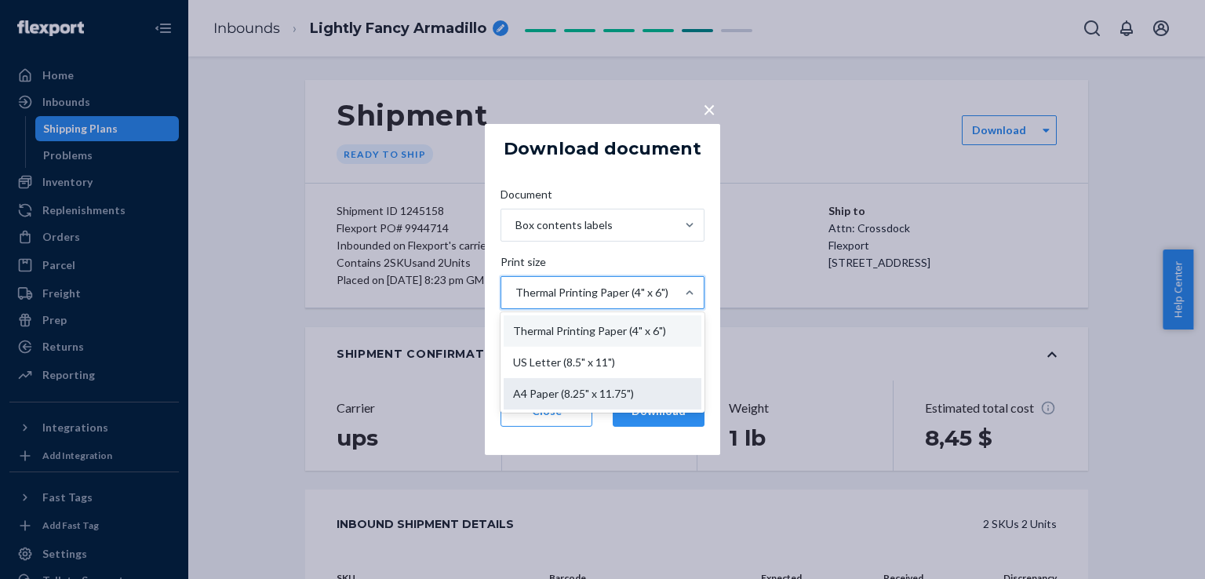
click at [646, 393] on div "A4 Paper (8.25" x 11.75")" at bounding box center [603, 393] width 198 height 31
click at [515, 300] on input "Print size option A4 Paper (8.25" x 11.75") focused, 3 of 3. 3 results availabl…" at bounding box center [515, 293] width 2 height 16
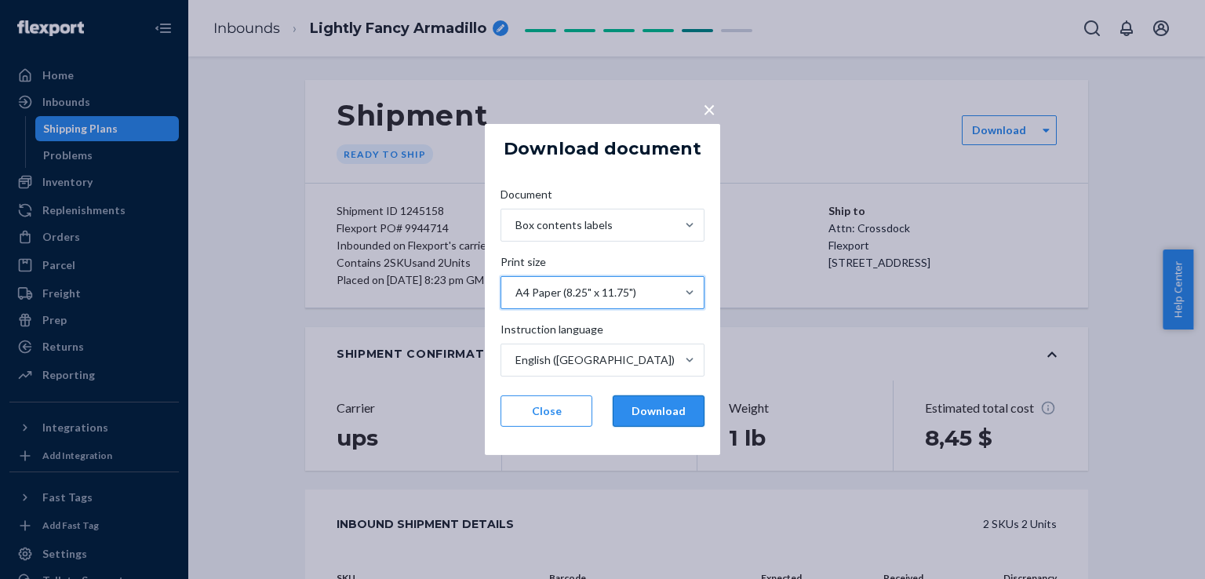
click at [649, 420] on button "Download" at bounding box center [659, 410] width 92 height 31
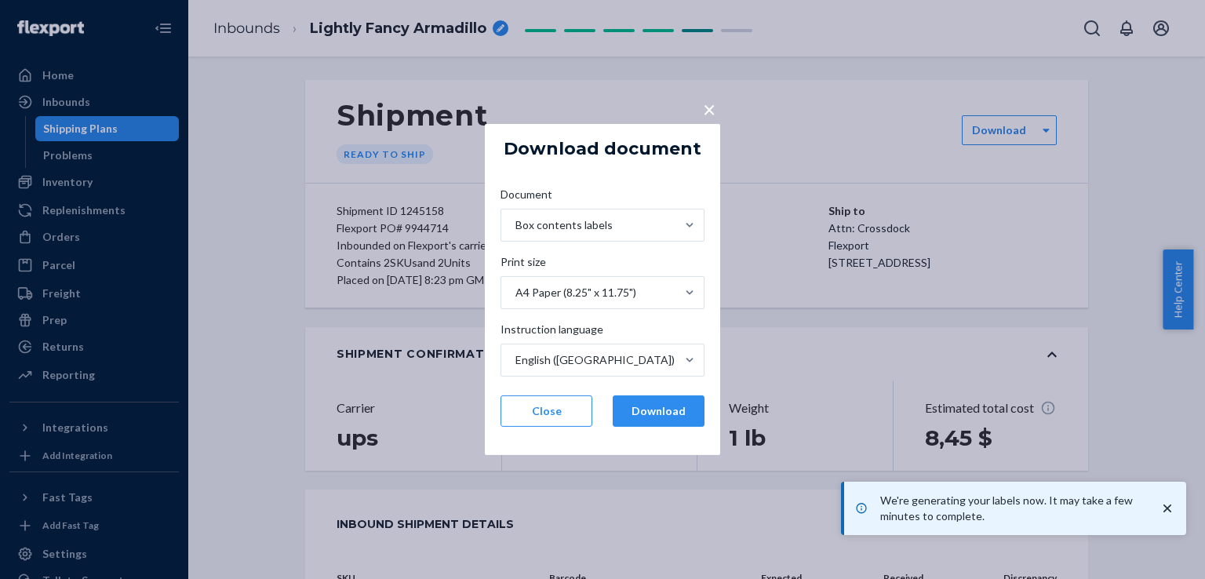
click at [596, 331] on span "Instruction language" at bounding box center [551, 333] width 103 height 22
click at [515, 352] on input "Instruction language English (US)" at bounding box center [515, 360] width 2 height 16
